Goal: Find specific page/section: Find specific page/section

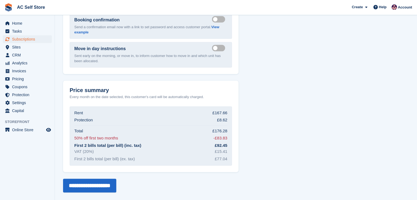
scroll to position [767, 0]
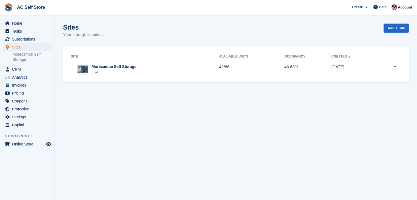
click at [113, 80] on div "Site Available Units Occupancy Created Morecambe Self Storage Live 42/86 46.68%…" at bounding box center [236, 64] width 346 height 37
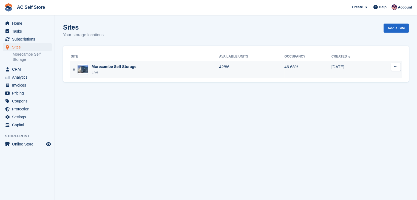
click at [113, 74] on div "Live" at bounding box center [114, 72] width 45 height 5
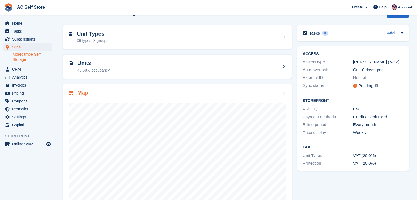
scroll to position [34, 0]
